Goal: Use online tool/utility: Utilize a website feature to perform a specific function

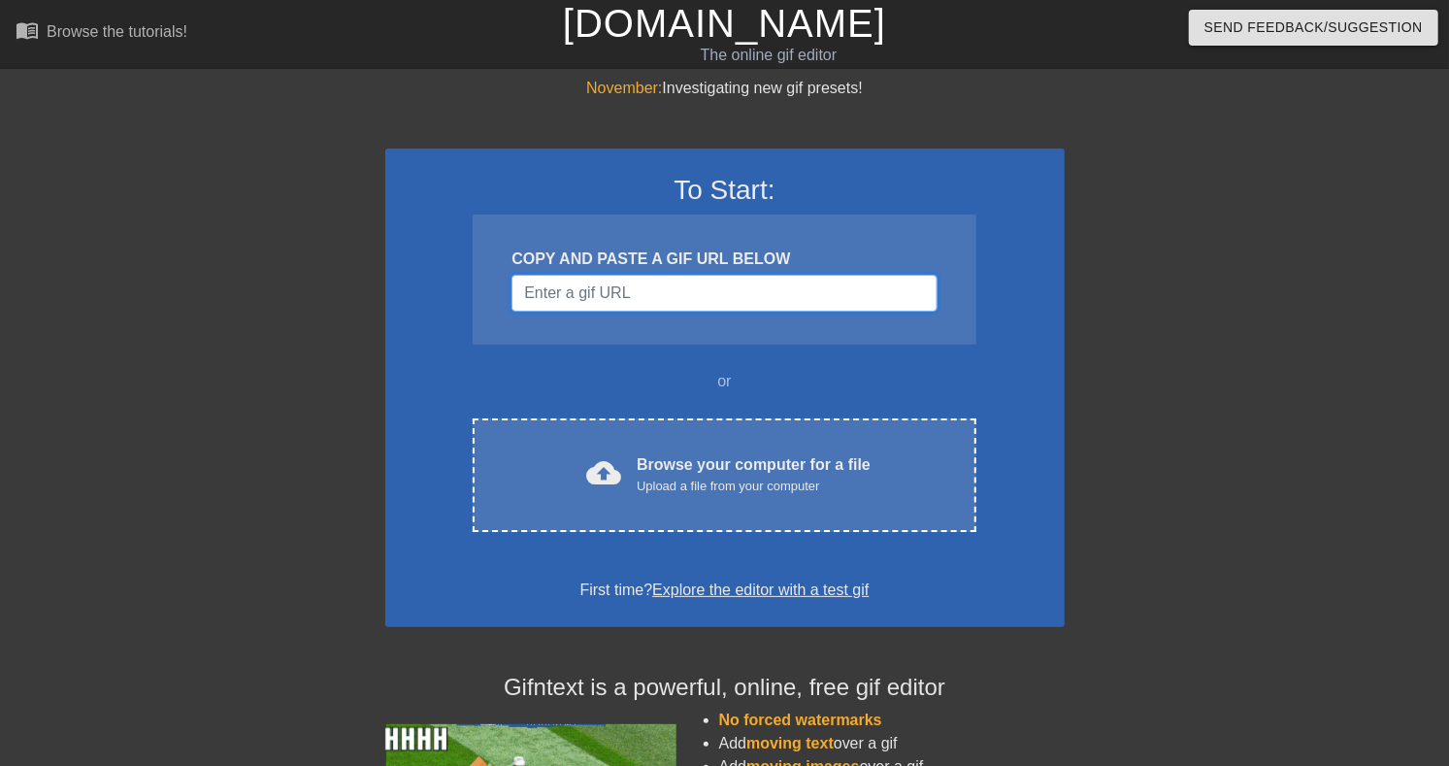
click at [643, 312] on input "Username" at bounding box center [724, 293] width 425 height 37
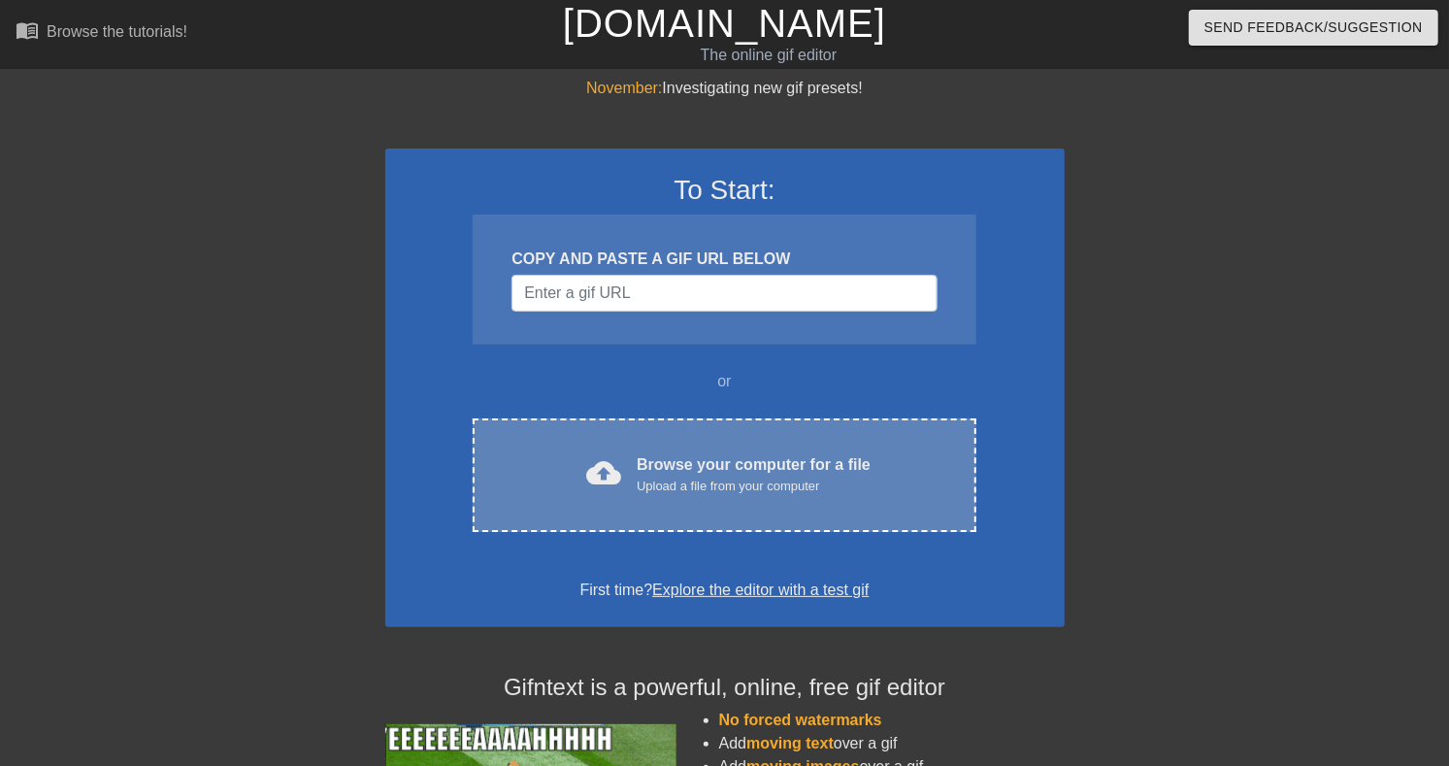
click at [672, 496] on div "Browse your computer for a file Upload a file from your computer" at bounding box center [754, 474] width 234 height 43
click at [702, 496] on div "Browse your computer for a file Upload a file from your computer" at bounding box center [754, 474] width 234 height 43
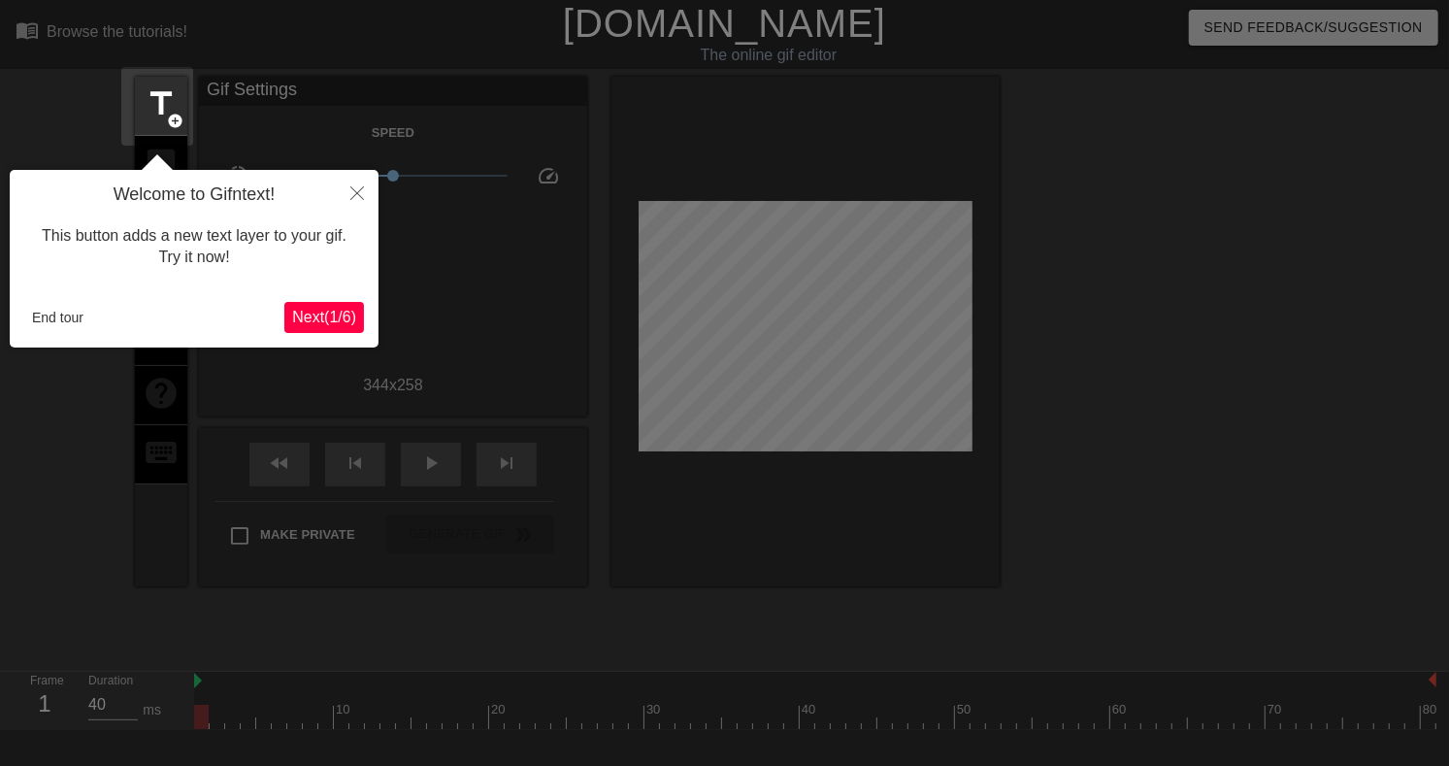
scroll to position [48, 0]
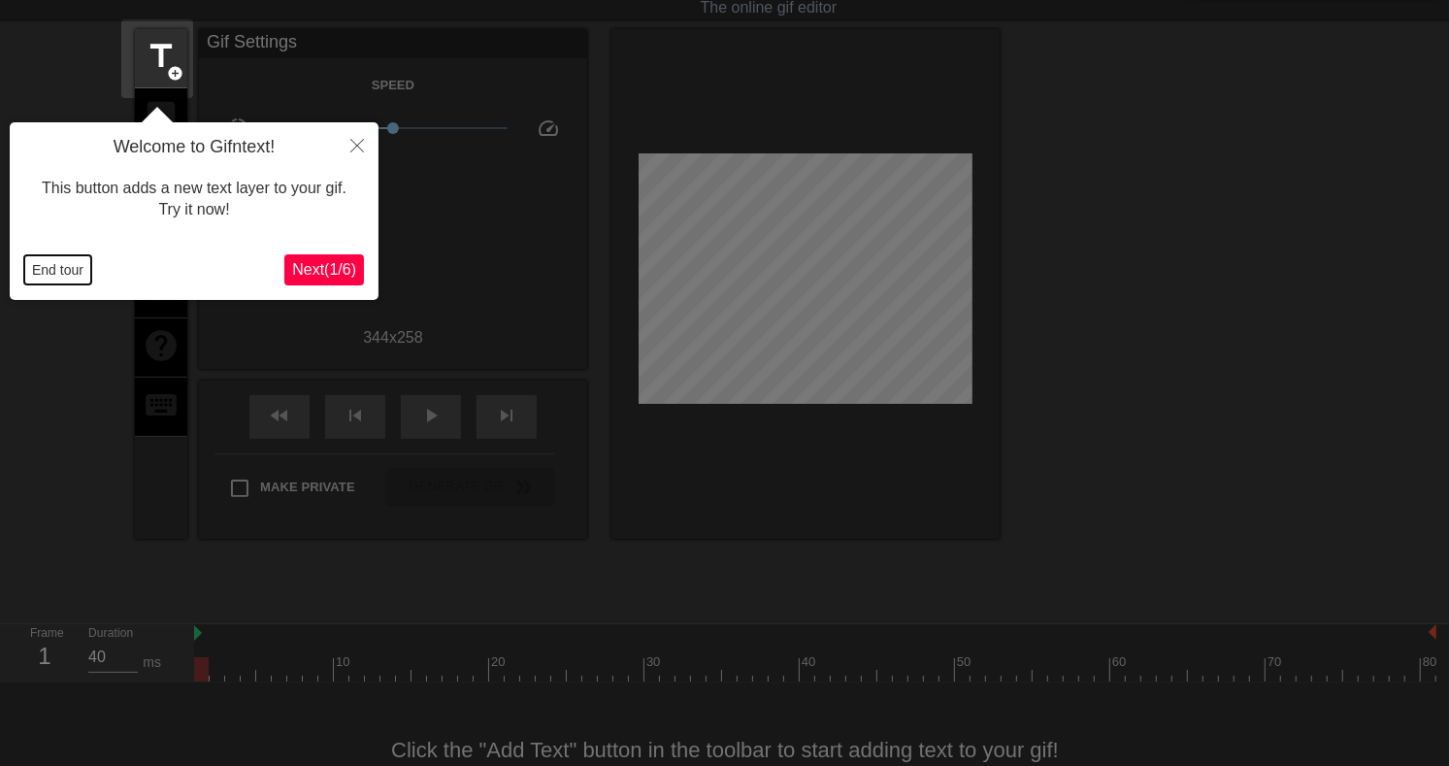
click at [48, 269] on button "End tour" at bounding box center [57, 269] width 67 height 29
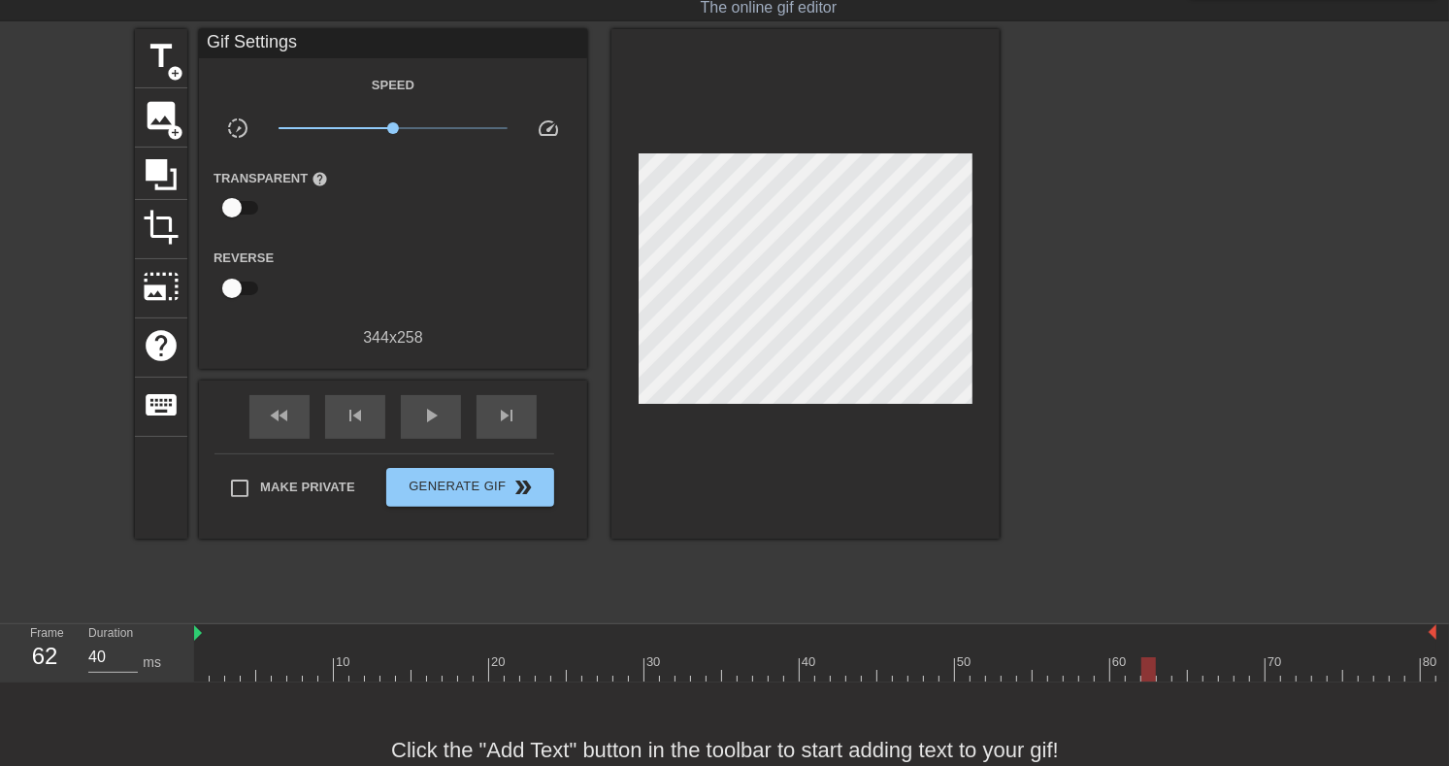
click at [1149, 671] on div at bounding box center [815, 669] width 1243 height 24
click at [885, 668] on div at bounding box center [815, 669] width 1243 height 24
click at [849, 665] on div at bounding box center [815, 669] width 1243 height 24
click at [696, 656] on div at bounding box center [695, 661] width 4 height 19
click at [659, 661] on div at bounding box center [815, 669] width 1243 height 24
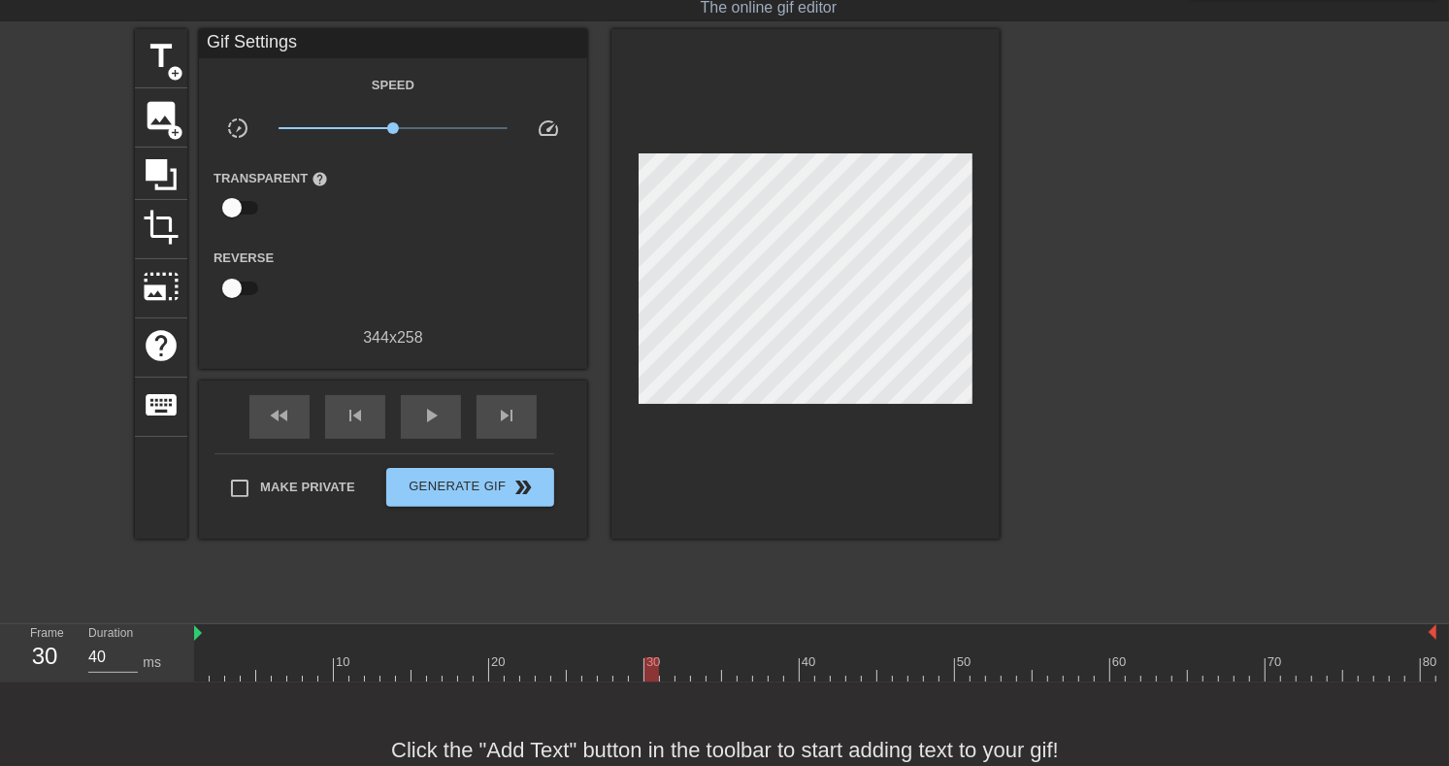
click at [576, 670] on div at bounding box center [815, 669] width 1243 height 24
click at [496, 669] on div at bounding box center [815, 669] width 1243 height 24
click at [479, 668] on div at bounding box center [815, 669] width 1243 height 24
click at [493, 673] on div at bounding box center [815, 669] width 1243 height 24
click at [515, 674] on div at bounding box center [815, 669] width 1243 height 24
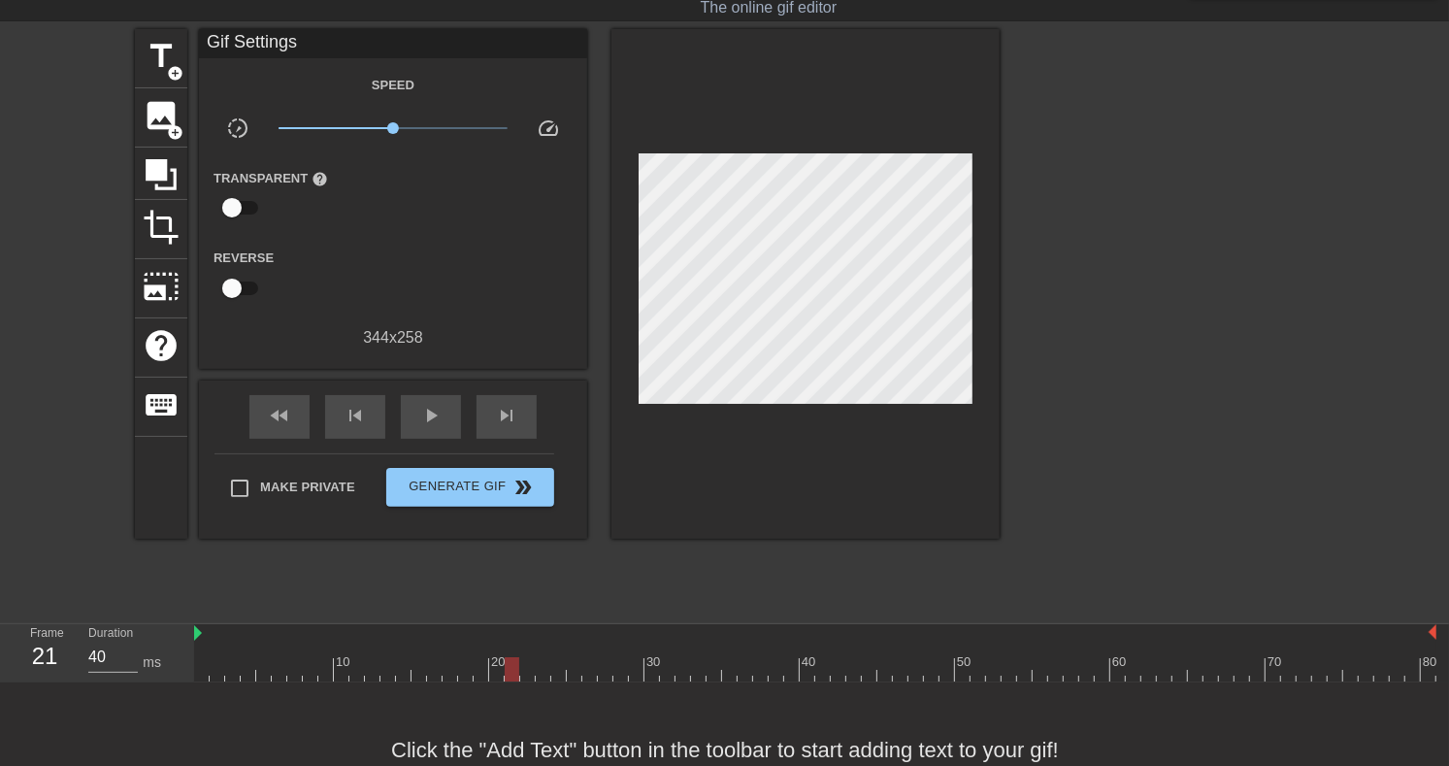
click at [534, 675] on div at bounding box center [815, 669] width 1243 height 24
click at [546, 674] on div at bounding box center [815, 669] width 1243 height 24
click at [172, 127] on span "add_circle" at bounding box center [175, 132] width 17 height 17
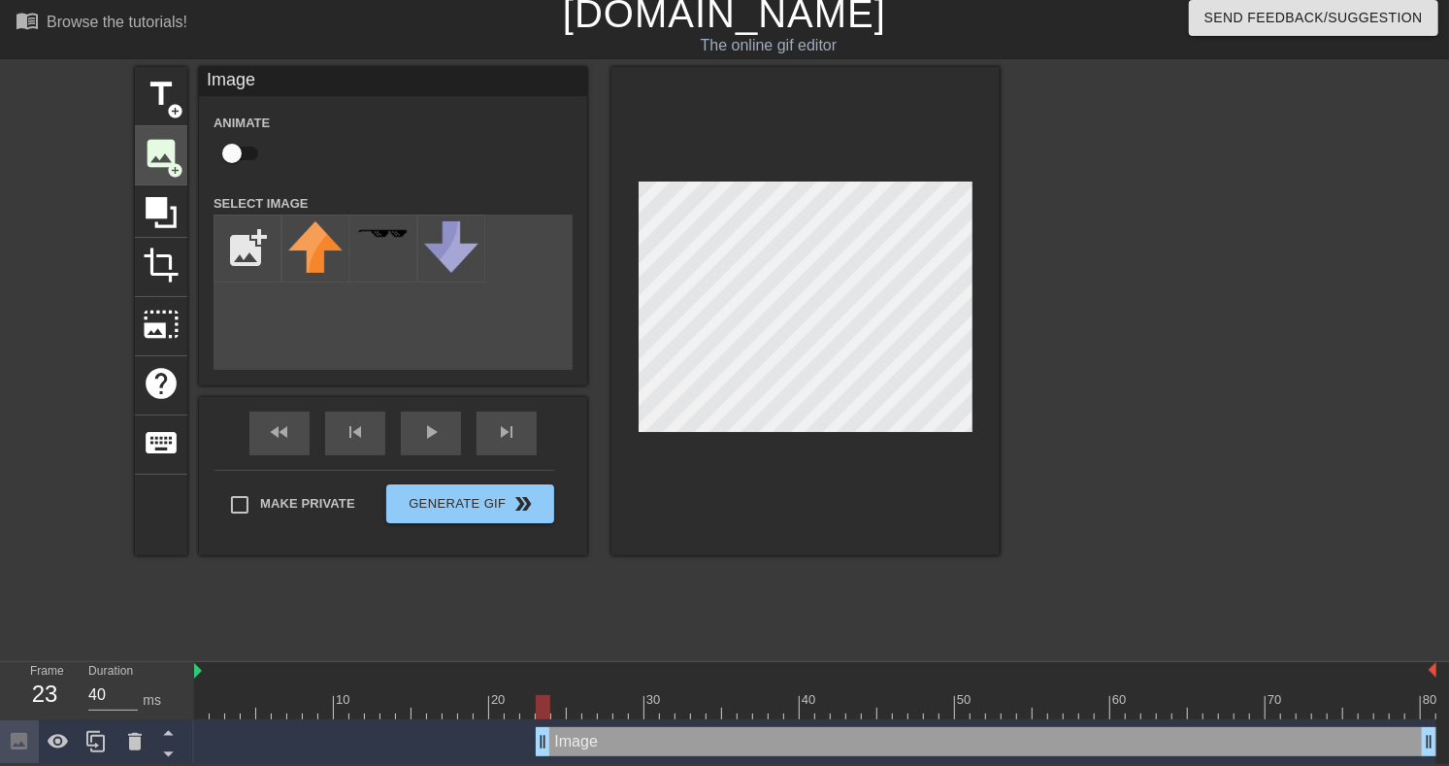
scroll to position [17, 0]
click at [238, 260] on input "file" at bounding box center [248, 249] width 66 height 66
type input "C:\fakepath\5b396d2ff2659.png"
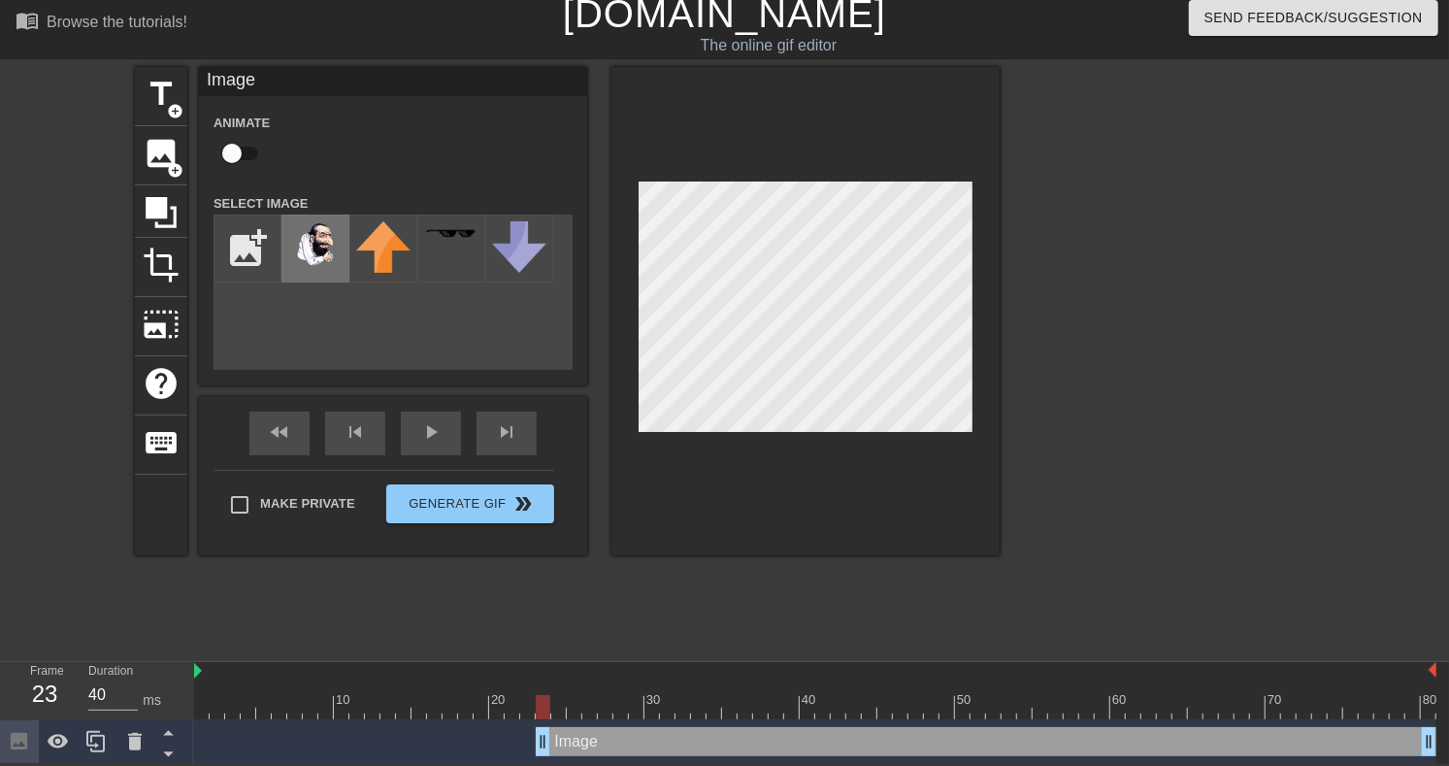
click at [312, 257] on img at bounding box center [315, 244] width 54 height 47
click at [138, 738] on icon at bounding box center [135, 741] width 14 height 17
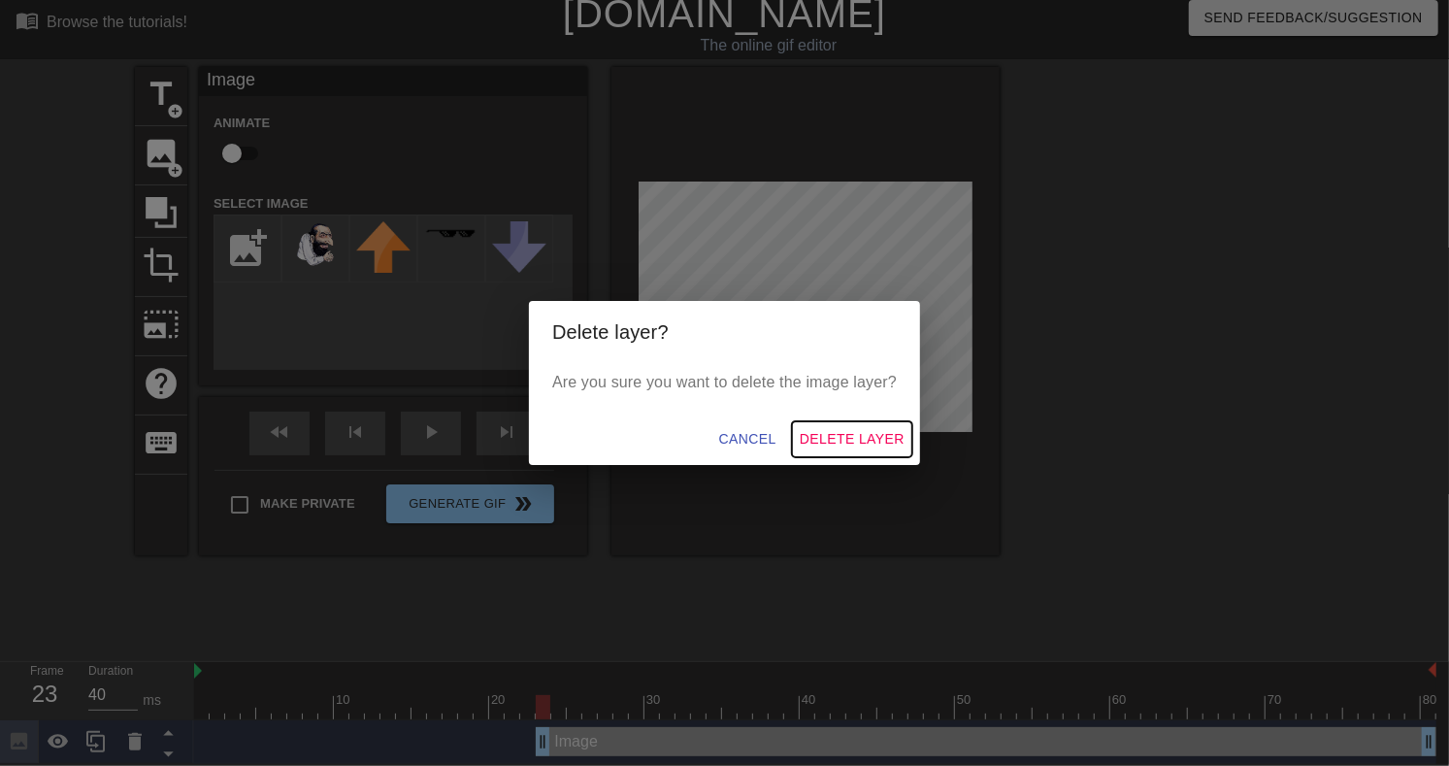
click at [871, 439] on span "Delete Layer" at bounding box center [852, 439] width 105 height 24
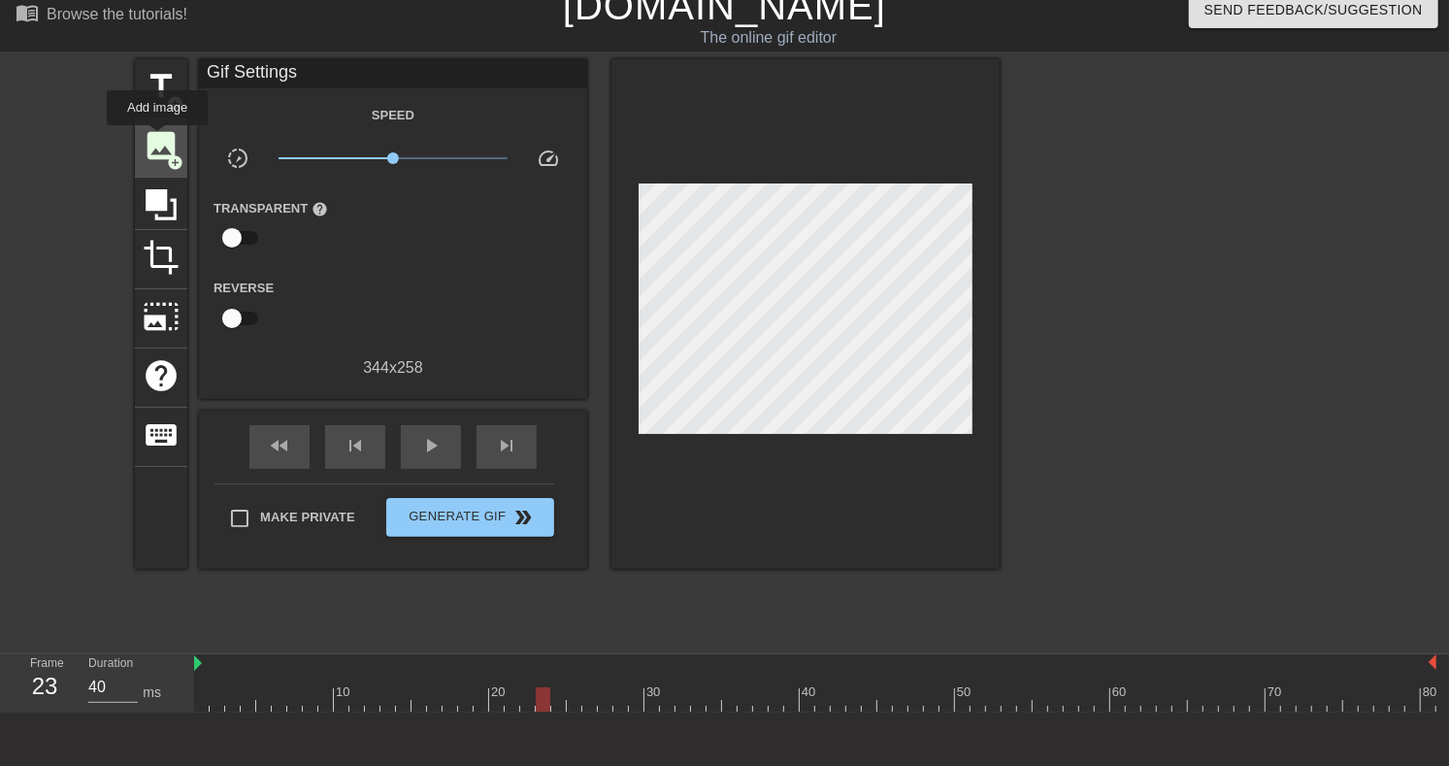
click at [157, 139] on span "image" at bounding box center [161, 145] width 37 height 37
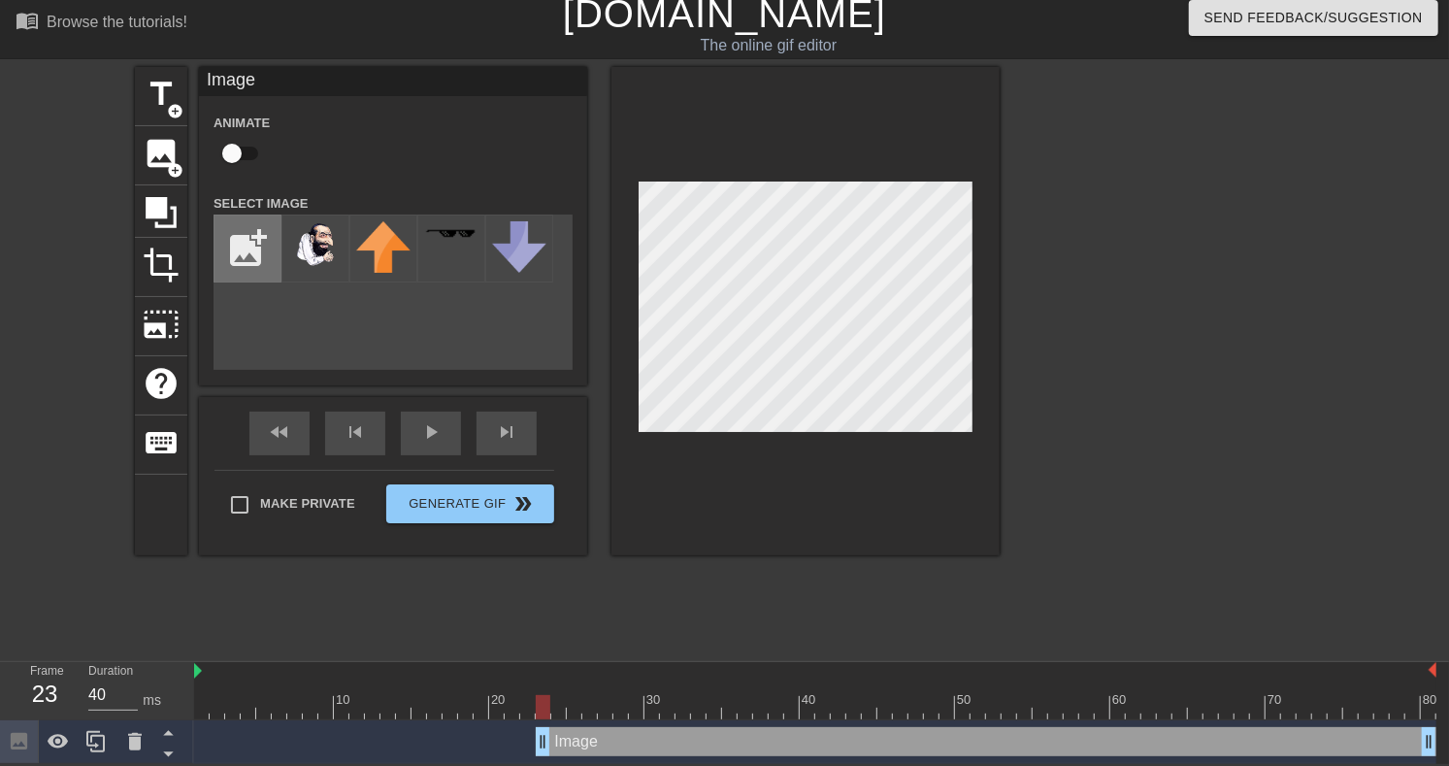
click at [255, 249] on input "file" at bounding box center [248, 249] width 66 height 66
type input "C:\fakepath\Happy_Merchant_bugeye.png"
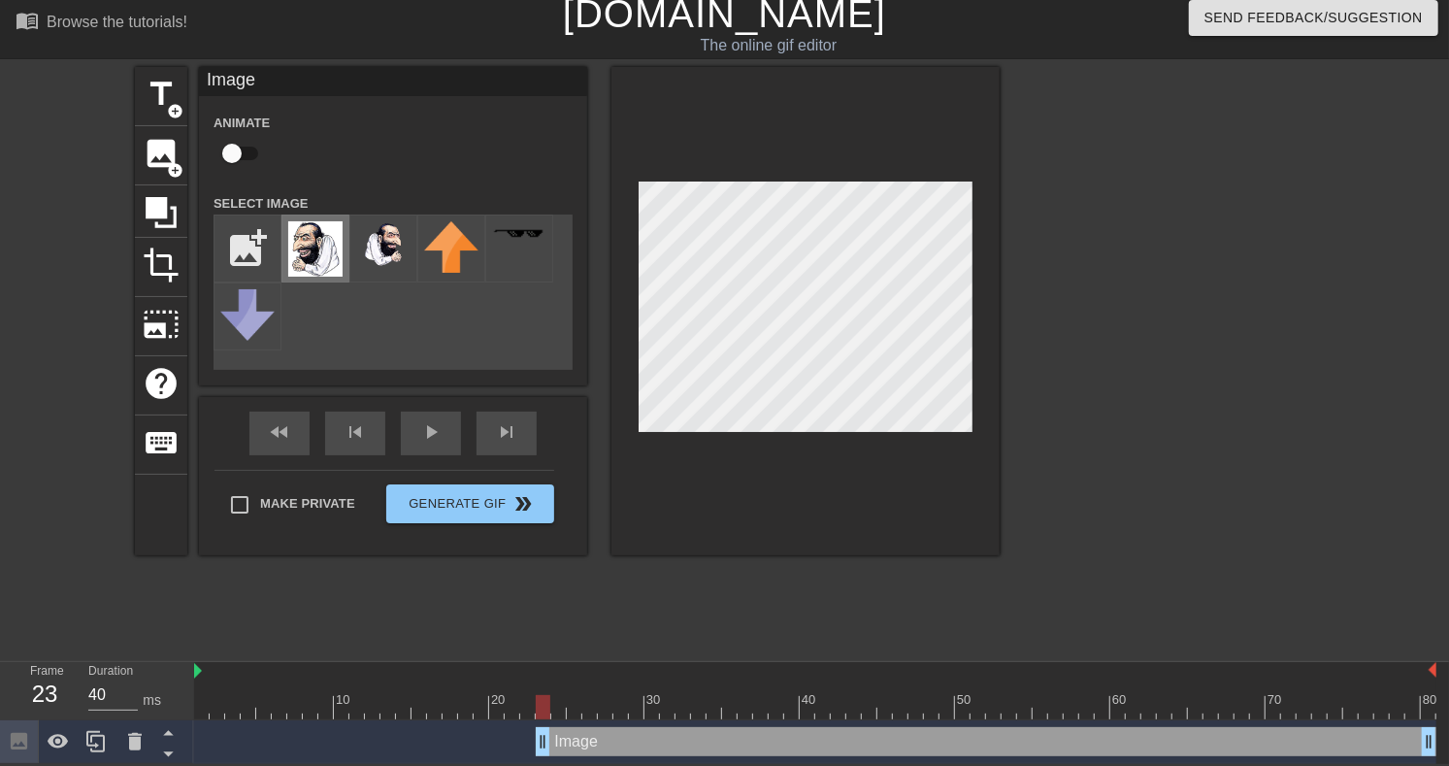
click at [316, 266] on img at bounding box center [315, 248] width 54 height 55
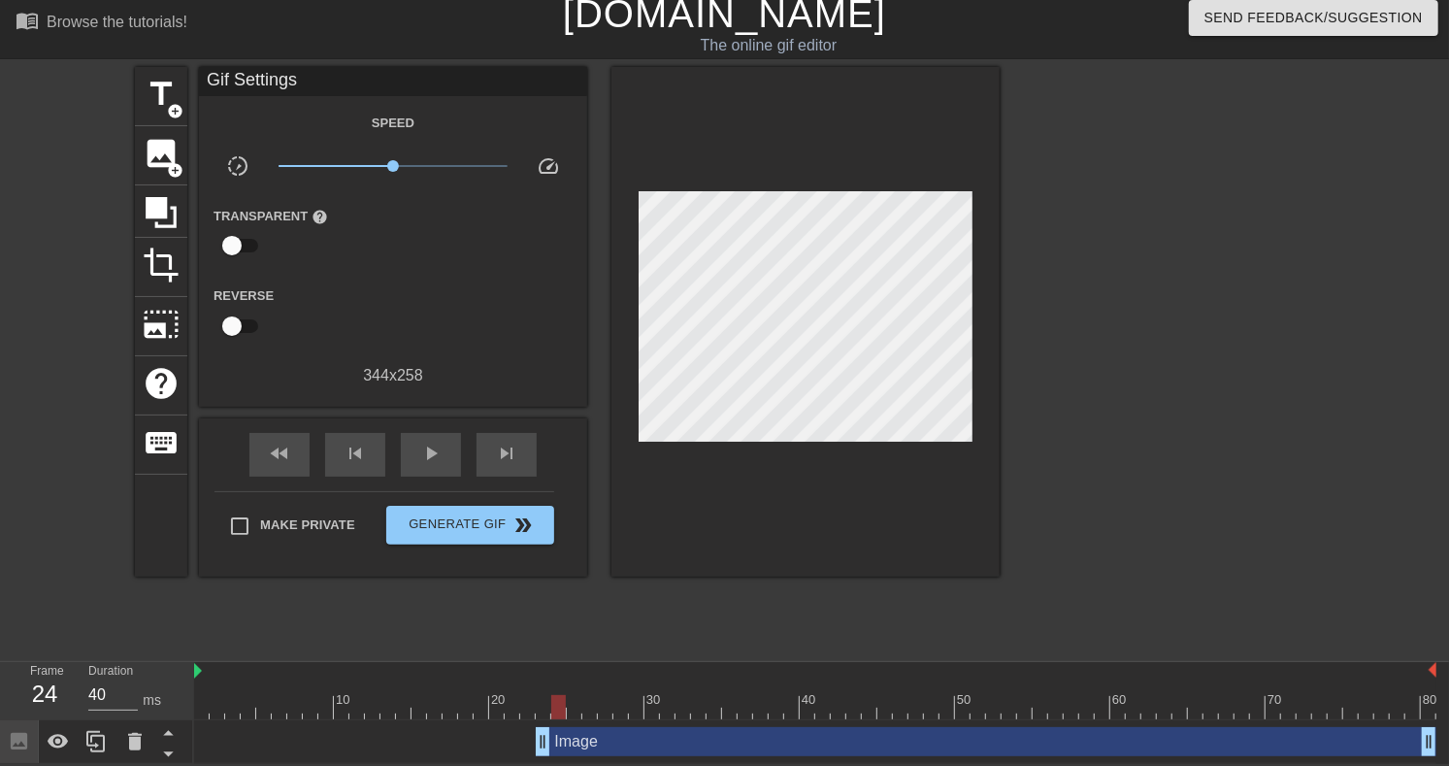
click at [559, 706] on div at bounding box center [815, 707] width 1243 height 24
click at [579, 709] on div at bounding box center [815, 707] width 1243 height 24
click at [589, 706] on div at bounding box center [815, 707] width 1243 height 24
click at [605, 706] on div at bounding box center [815, 707] width 1243 height 24
click at [619, 702] on div at bounding box center [815, 707] width 1243 height 24
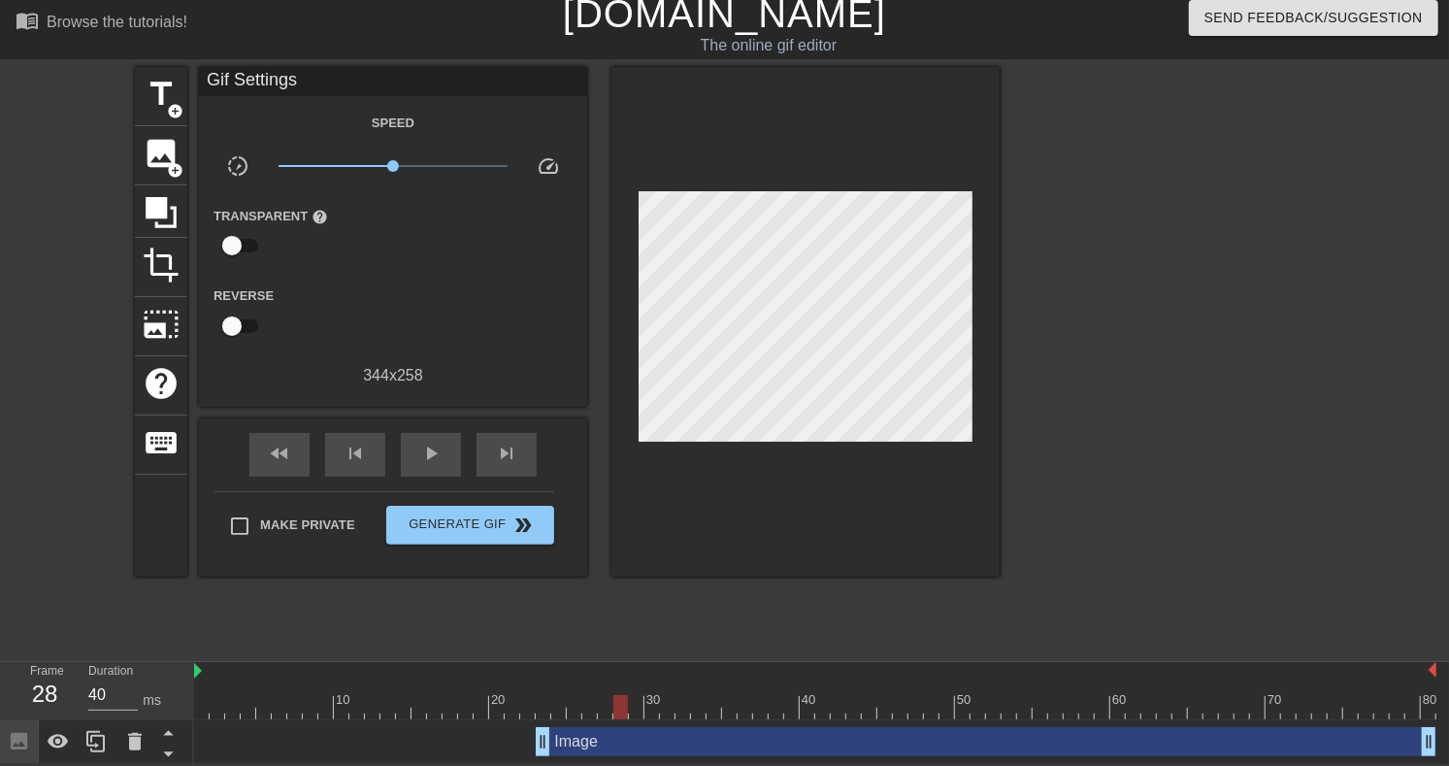
click at [638, 702] on div at bounding box center [815, 707] width 1243 height 24
click at [148, 142] on span "image" at bounding box center [161, 153] width 37 height 37
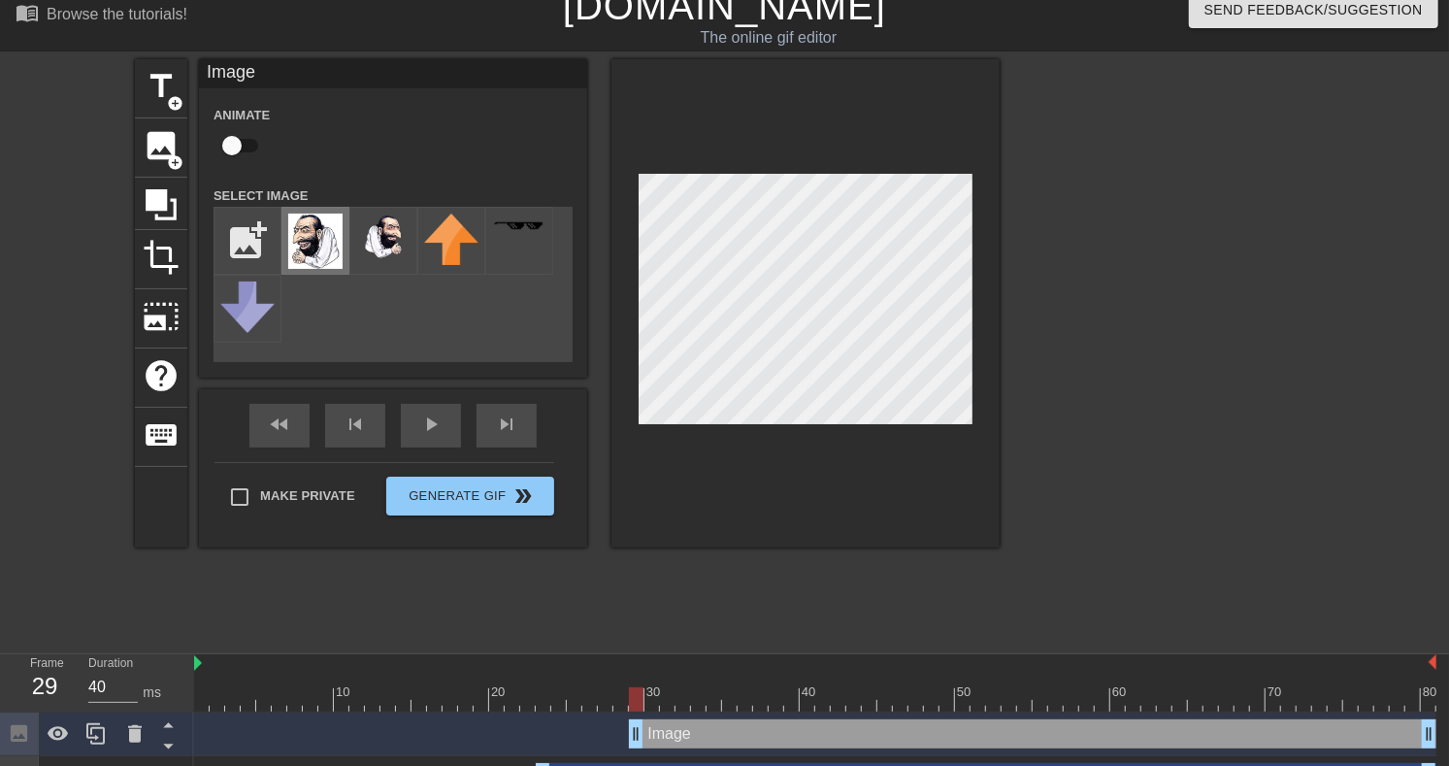
click at [329, 256] on img at bounding box center [315, 241] width 54 height 55
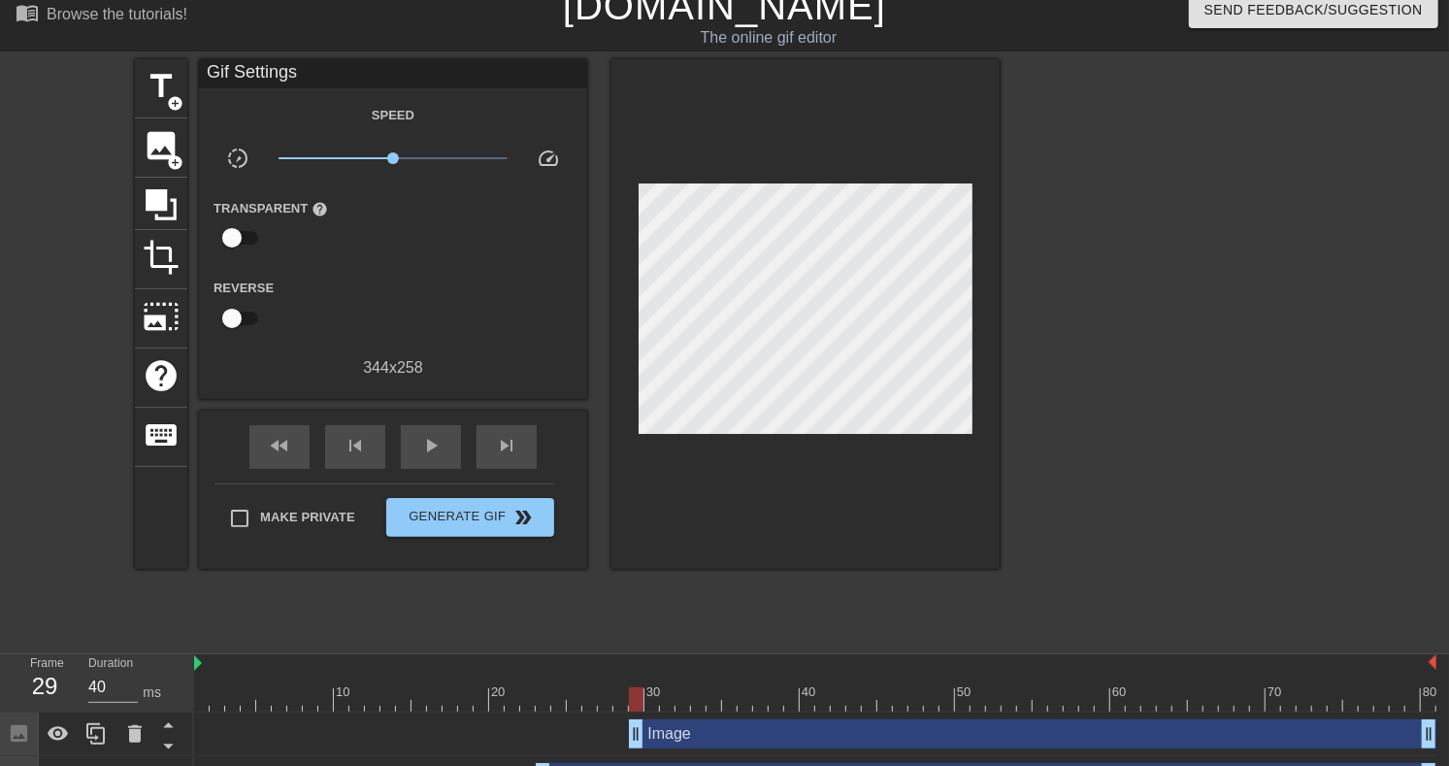
click at [653, 706] on div at bounding box center [815, 699] width 1243 height 24
click at [668, 704] on div at bounding box center [815, 699] width 1243 height 24
click at [681, 706] on div at bounding box center [815, 699] width 1243 height 24
click at [699, 706] on div at bounding box center [815, 699] width 1243 height 24
click at [713, 703] on div at bounding box center [815, 699] width 1243 height 24
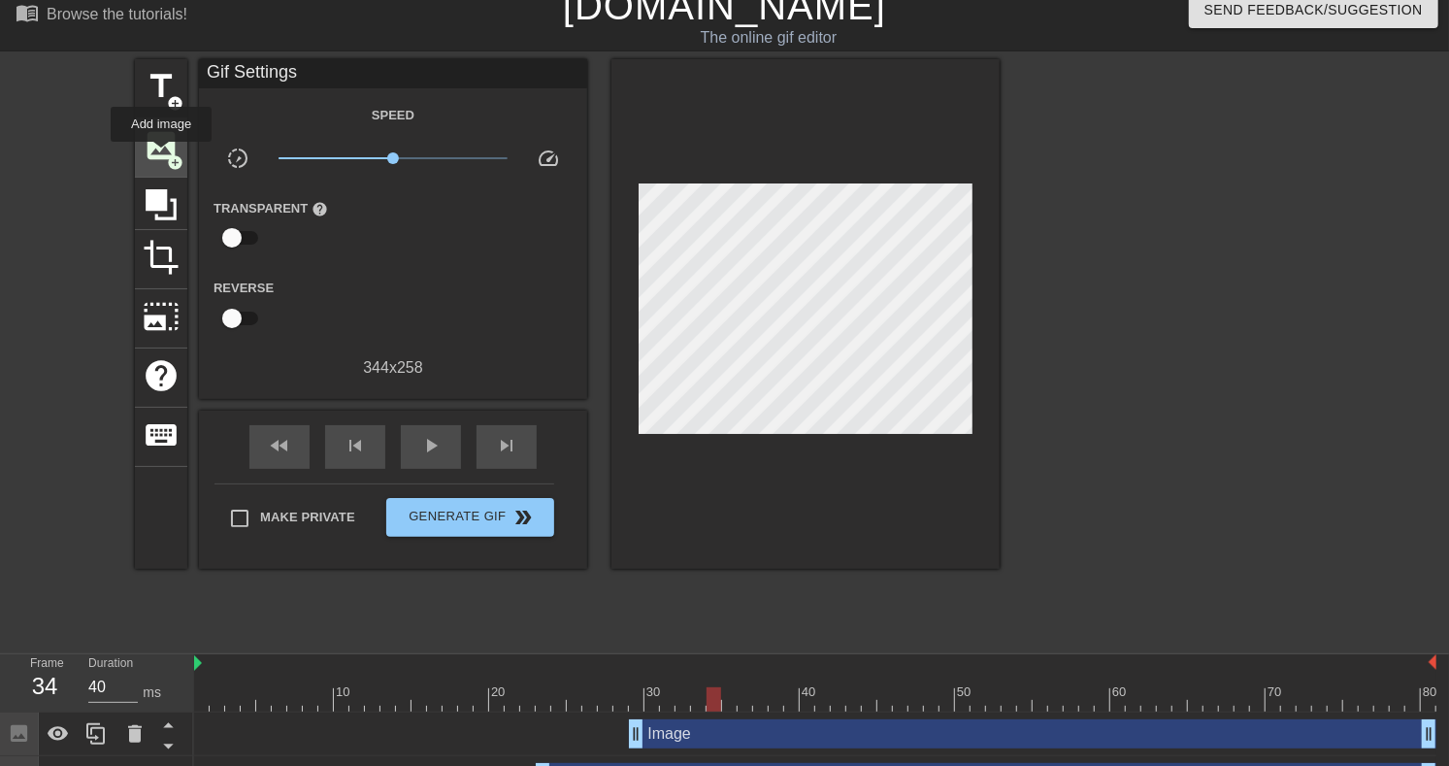
click at [161, 155] on span "image" at bounding box center [161, 145] width 37 height 37
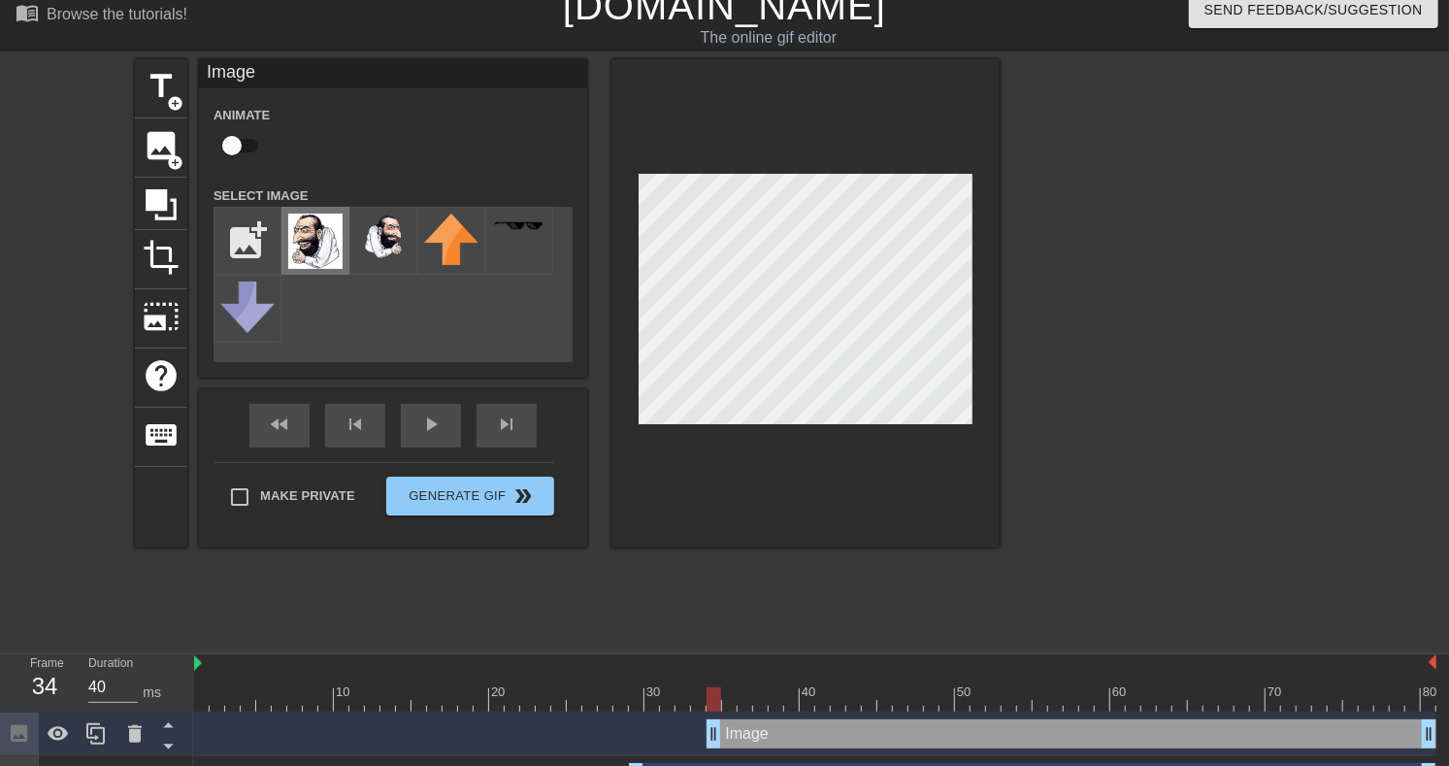
click at [327, 269] on img at bounding box center [315, 241] width 54 height 55
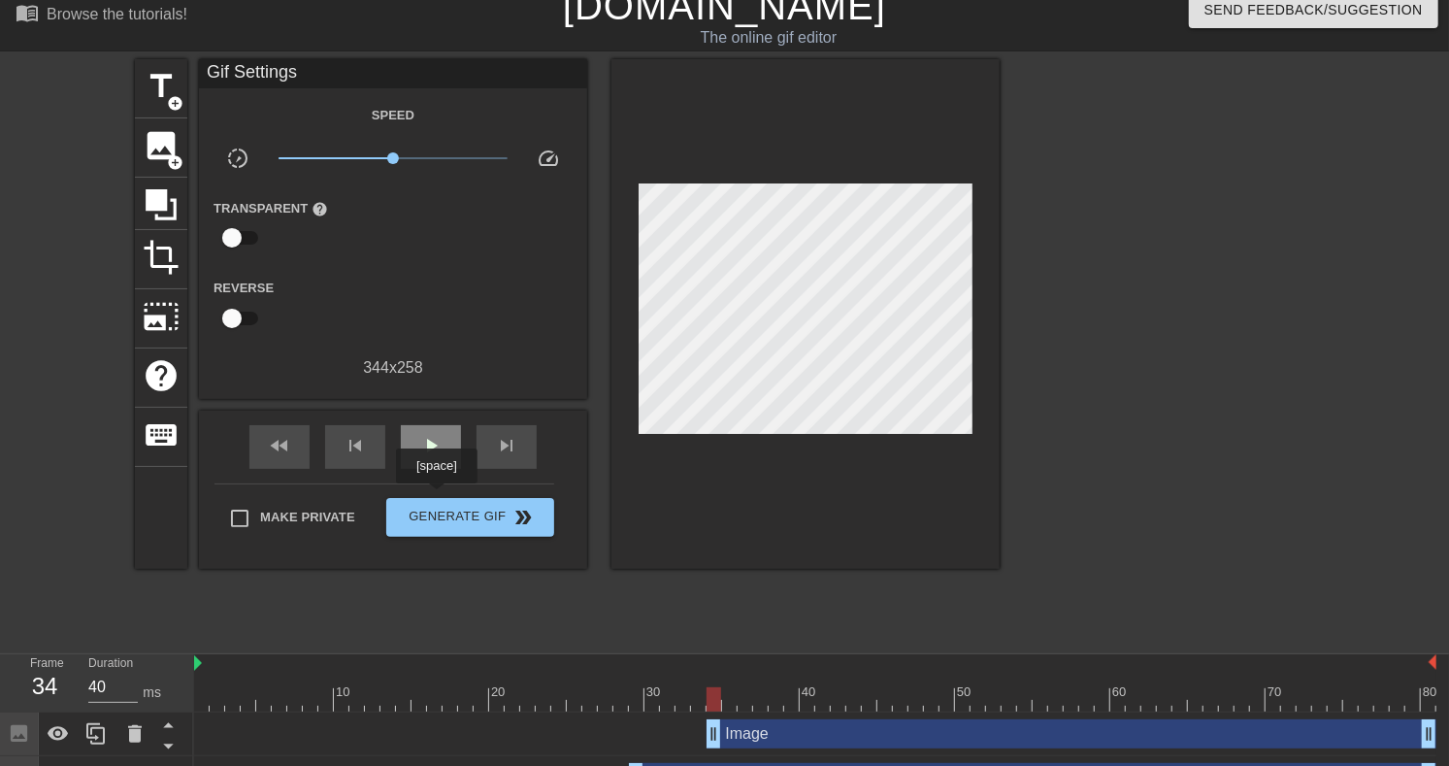
click at [429, 457] on span "play_arrow" at bounding box center [430, 445] width 23 height 23
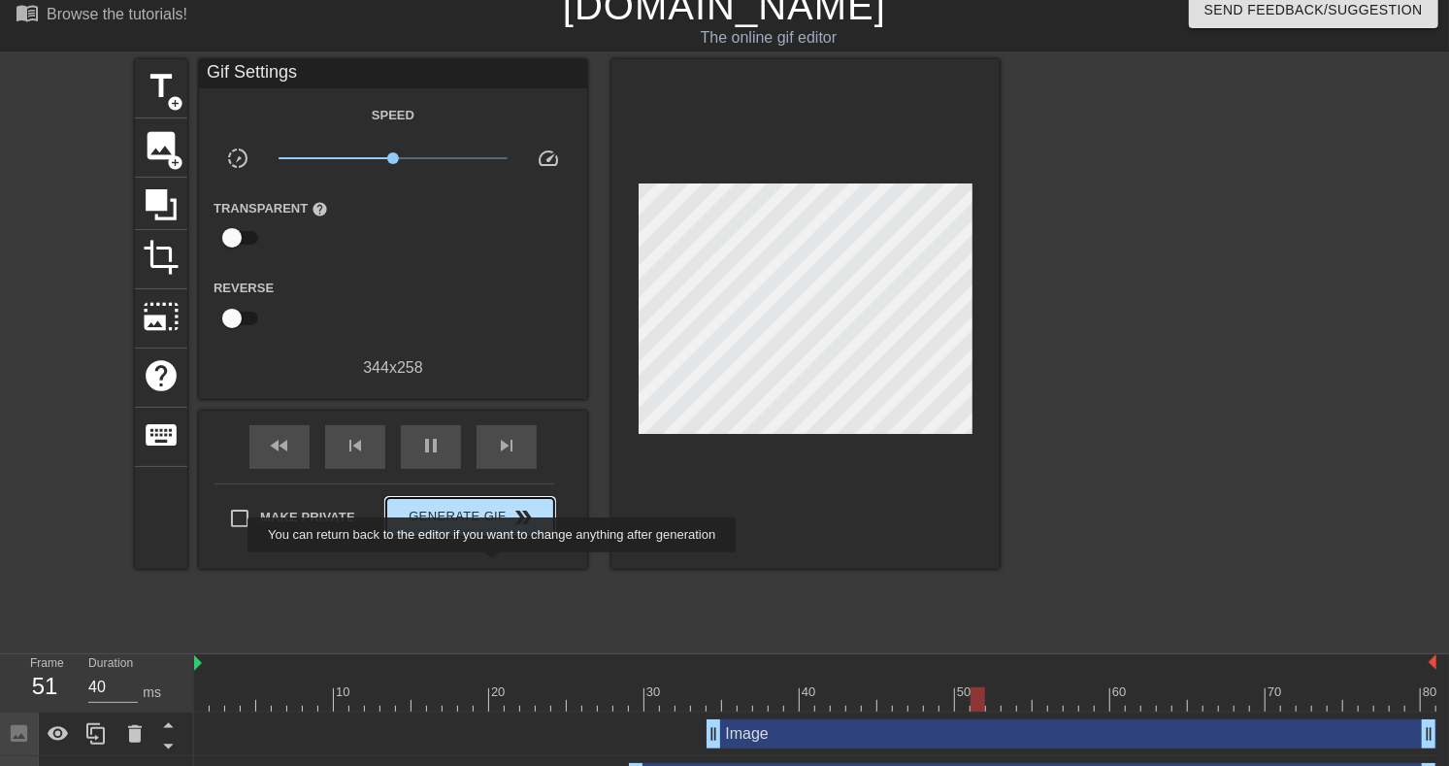
click at [495, 529] on span "Generate Gif double_arrow" at bounding box center [470, 517] width 152 height 23
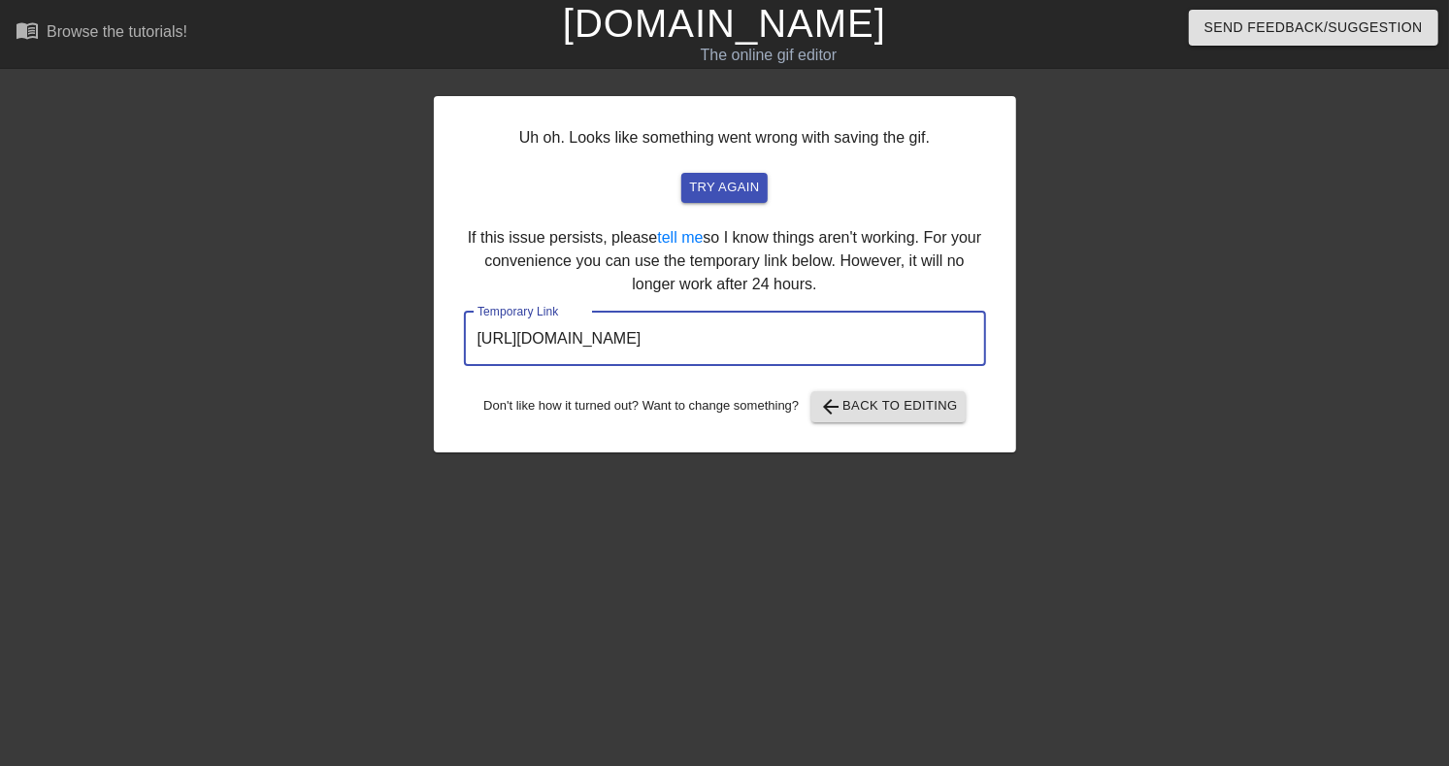
scroll to position [0, 34]
drag, startPoint x: 478, startPoint y: 470, endPoint x: 994, endPoint y: 487, distance: 516.8
click at [986, 366] on input "https://www.gifntext.com/temp_generations/v9tMrdnz.gif" at bounding box center [725, 339] width 522 height 54
